Goal: Information Seeking & Learning: Learn about a topic

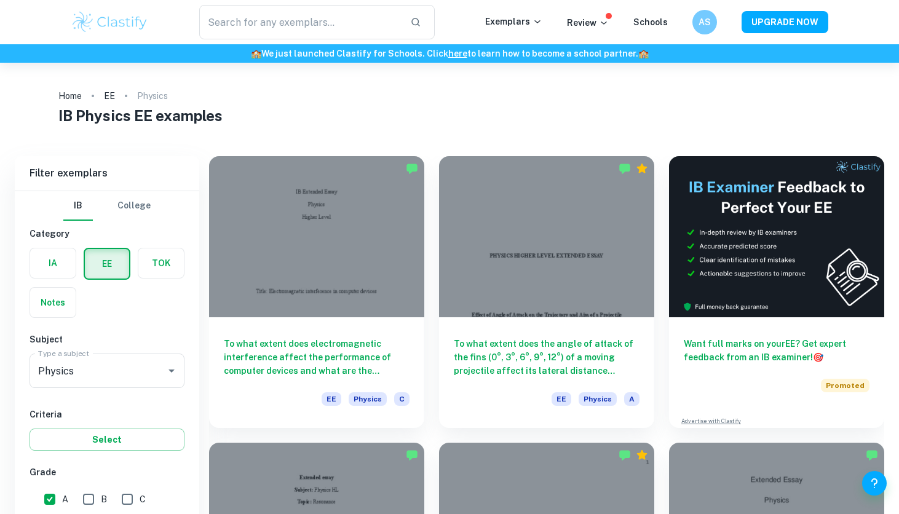
scroll to position [186, 0]
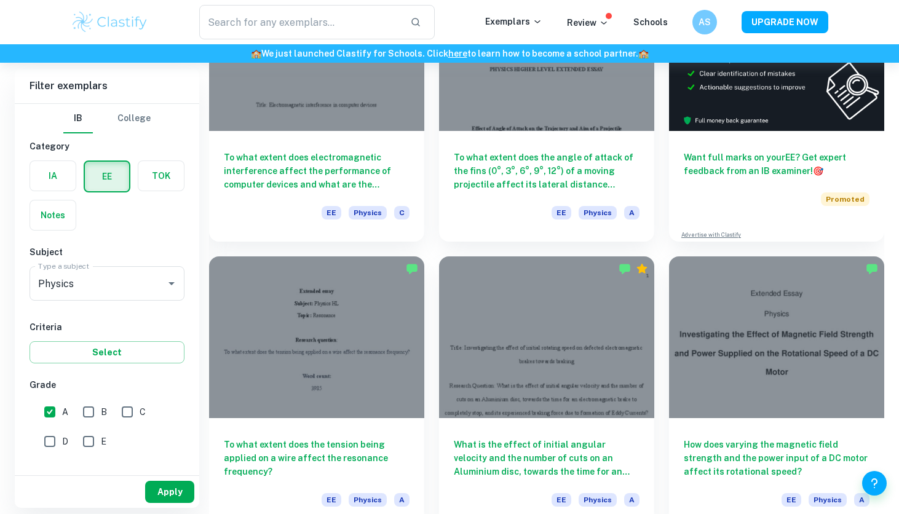
click at [162, 491] on button "Apply" at bounding box center [169, 492] width 49 height 22
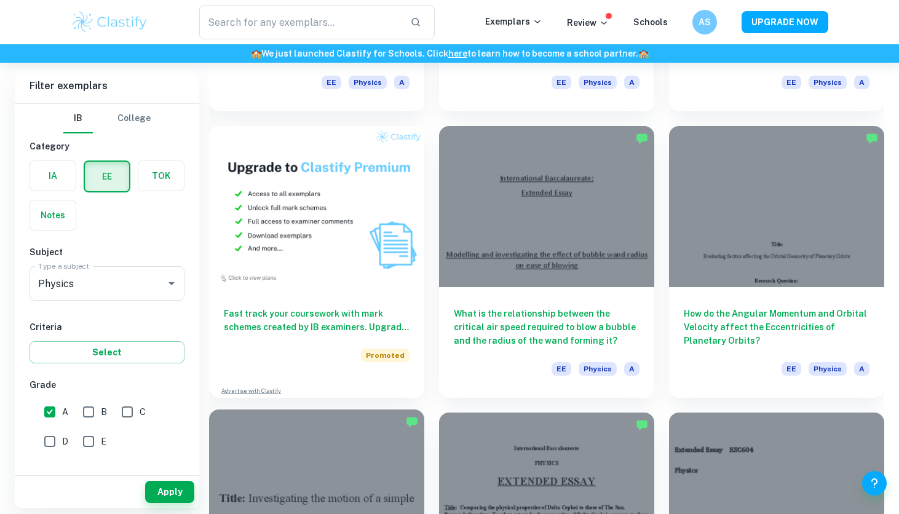
scroll to position [586, 0]
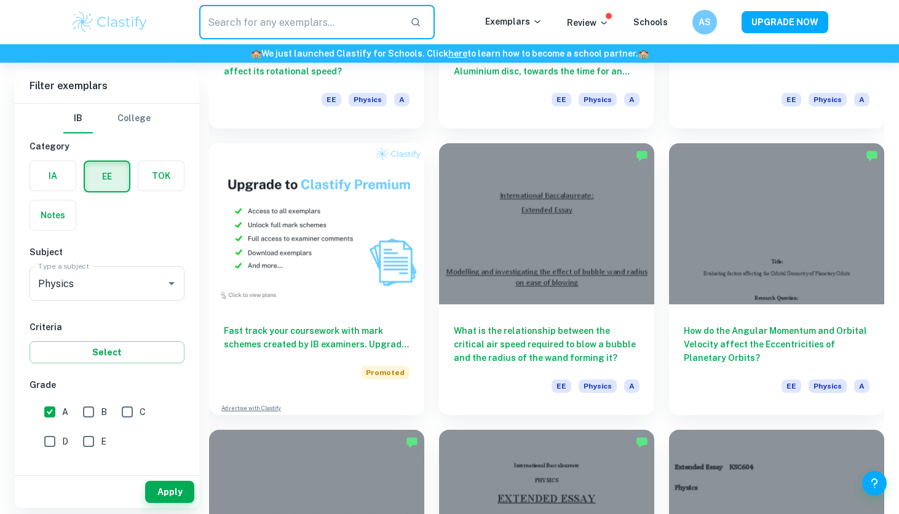
click at [344, 17] on input "text" at bounding box center [299, 22] width 201 height 34
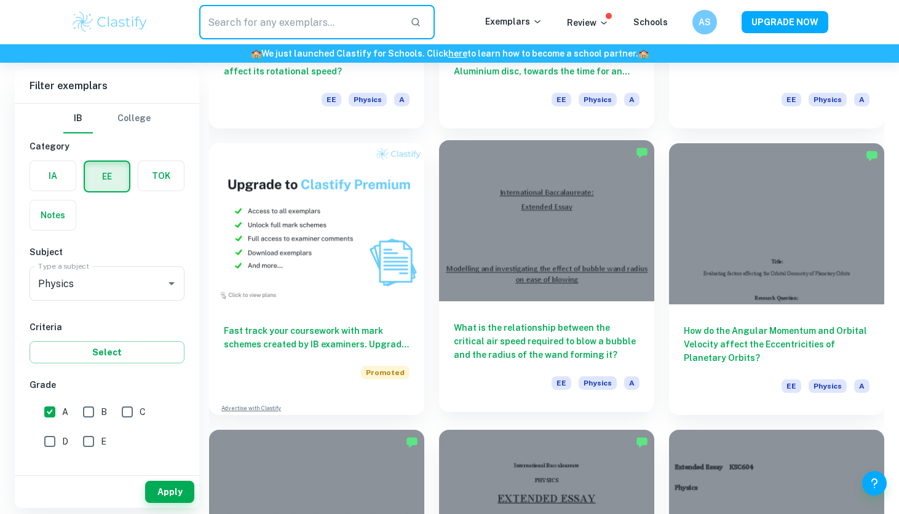
click at [457, 260] on div at bounding box center [546, 220] width 215 height 161
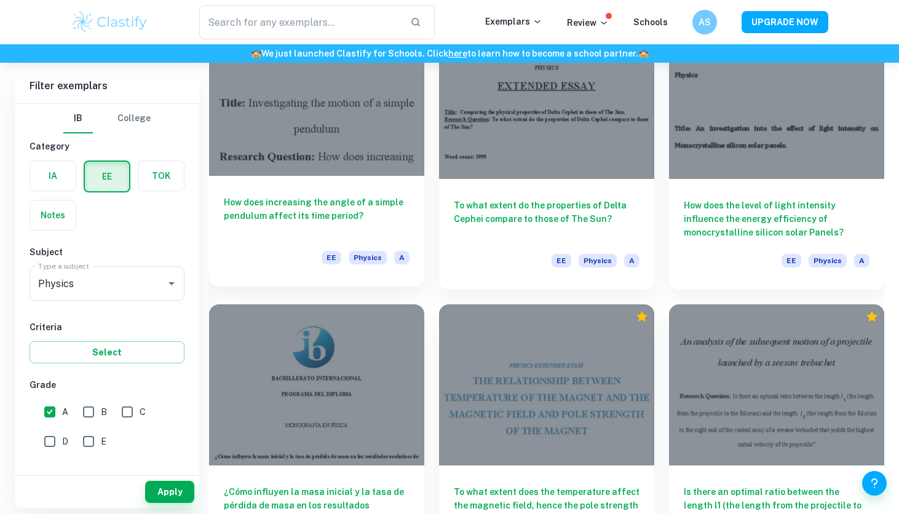
scroll to position [994, 0]
